Goal: Task Accomplishment & Management: Manage account settings

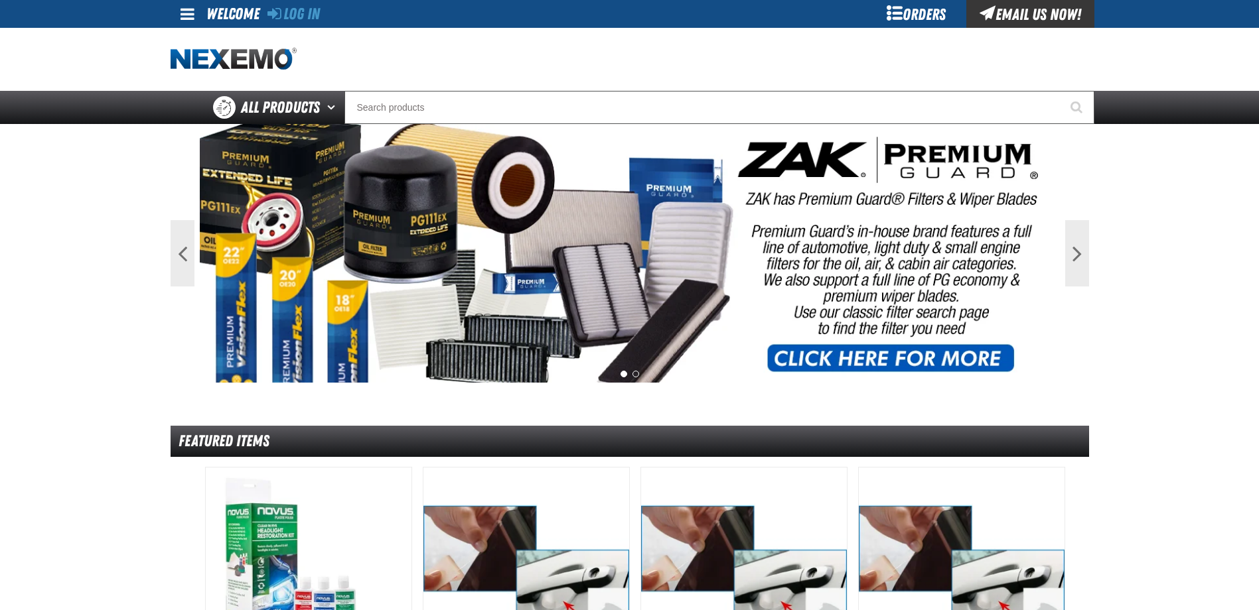
click at [920, 19] on div "Orders" at bounding box center [917, 14] width 100 height 28
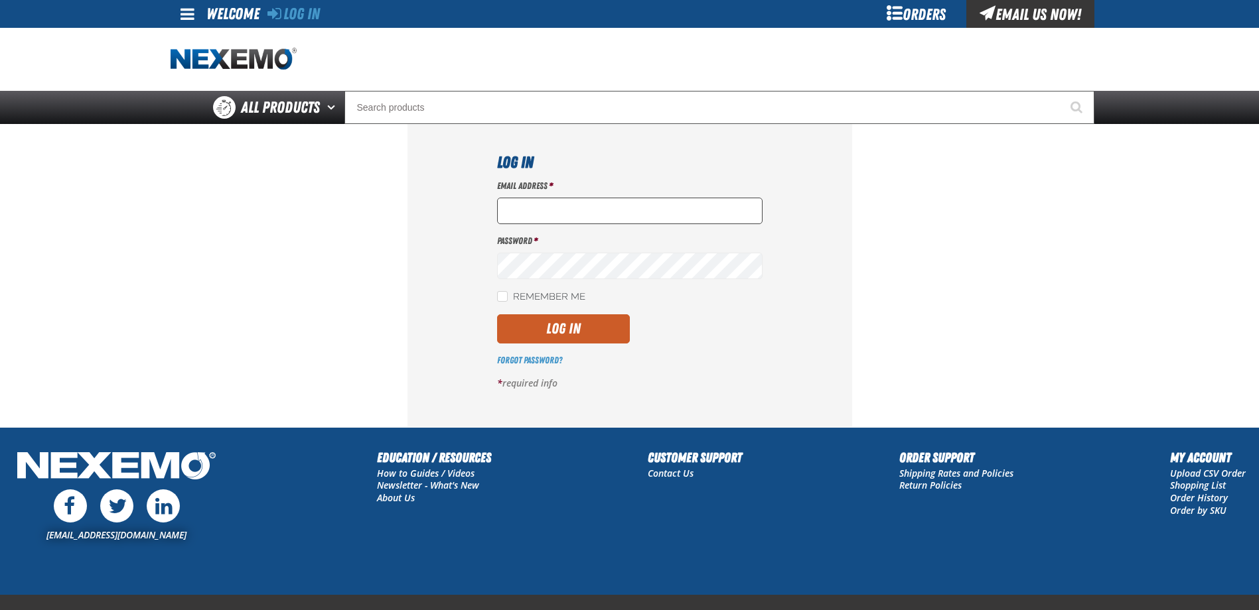
drag, startPoint x: 592, startPoint y: 199, endPoint x: 599, endPoint y: 201, distance: 7.6
click at [592, 199] on input "Email Address *" at bounding box center [629, 211] width 265 height 27
type input "jchapman@vtaig.com"
